Goal: Navigation & Orientation: Find specific page/section

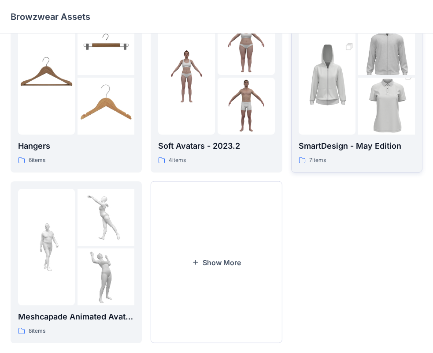
scroll to position [219, 0]
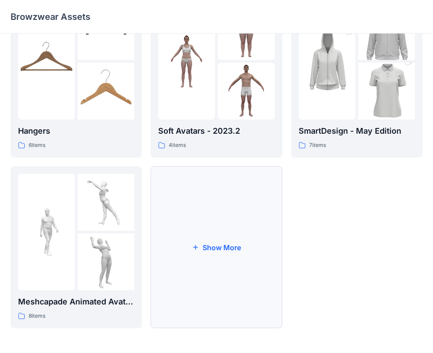
click at [227, 247] on button "Show More" at bounding box center [216, 247] width 131 height 162
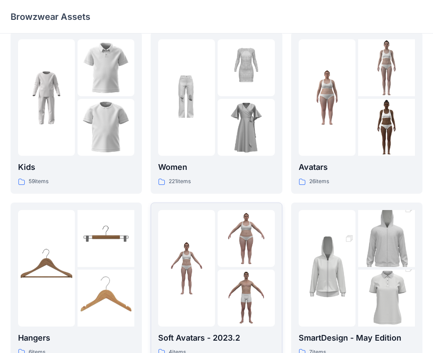
scroll to position [0, 0]
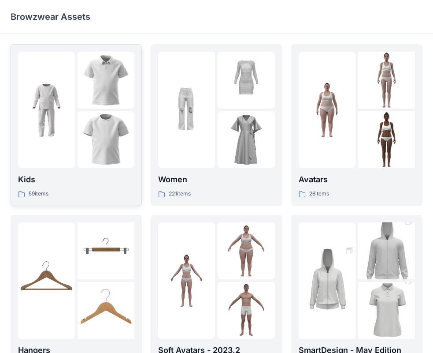
click at [79, 151] on img at bounding box center [106, 139] width 57 height 57
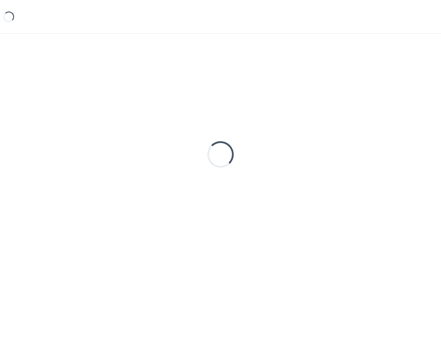
click at [79, 151] on div "Loading..." at bounding box center [221, 154] width 420 height 220
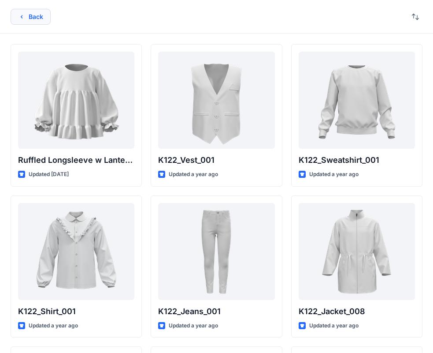
click at [27, 16] on button "Back" at bounding box center [31, 17] width 40 height 16
